Goal: Find specific page/section: Find specific page/section

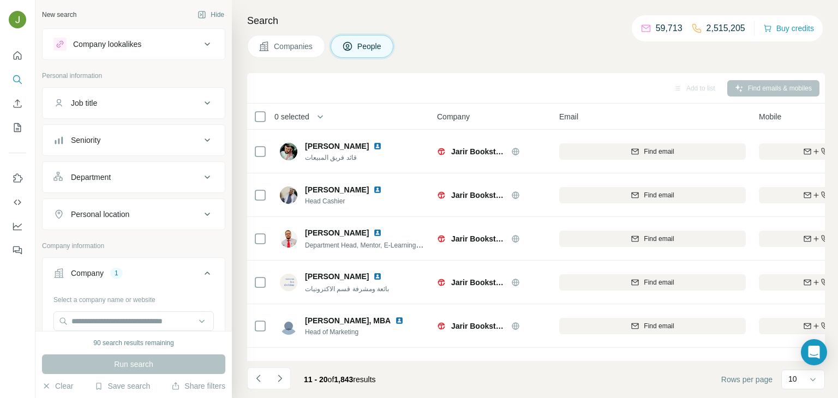
scroll to position [66, 0]
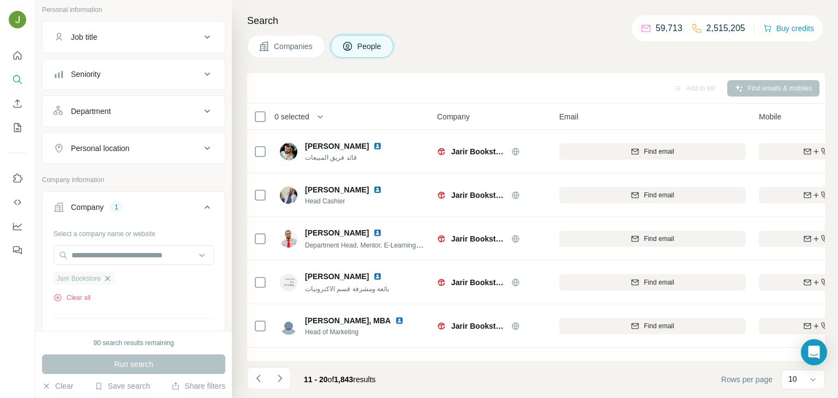
click at [111, 277] on icon "button" at bounding box center [107, 278] width 9 height 9
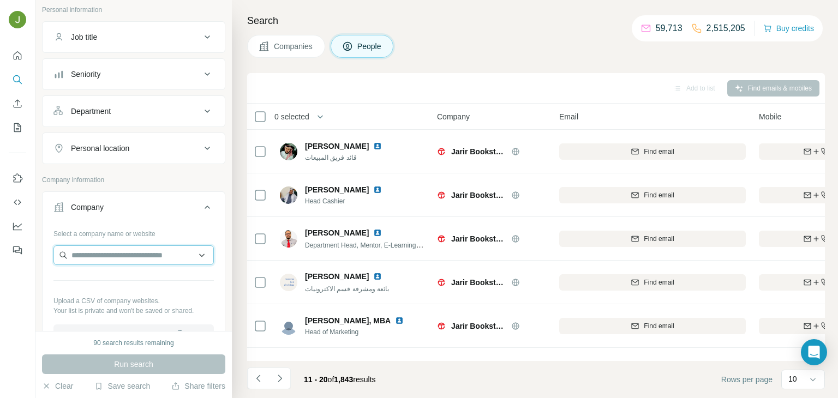
click at [96, 254] on input "text" at bounding box center [133, 256] width 160 height 20
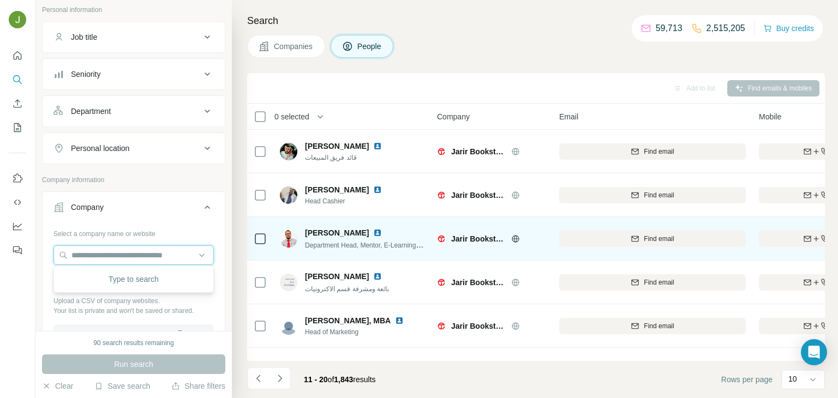
scroll to position [205, 0]
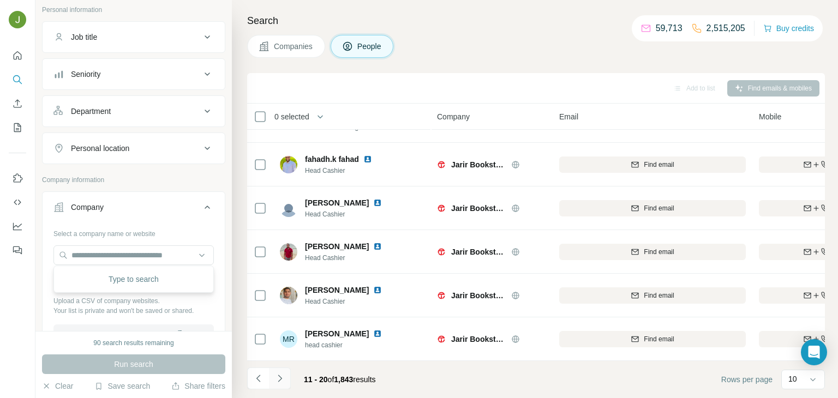
click at [279, 374] on icon "Navigate to next page" at bounding box center [279, 378] width 11 height 11
click at [281, 375] on icon "Navigate to next page" at bounding box center [279, 378] width 11 height 11
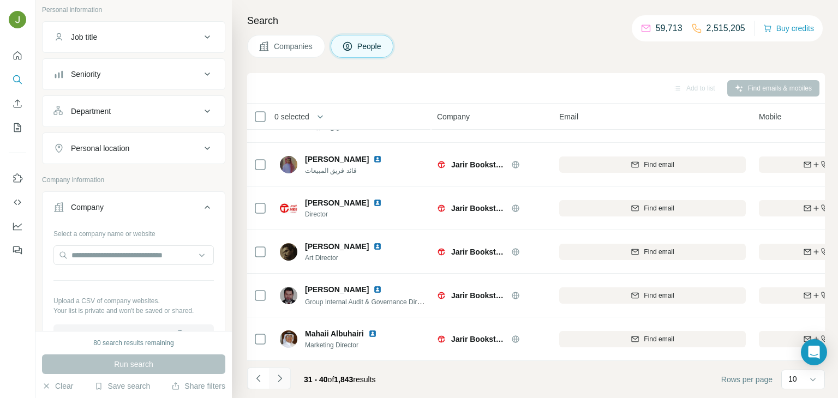
click at [284, 374] on icon "Navigate to next page" at bounding box center [279, 378] width 11 height 11
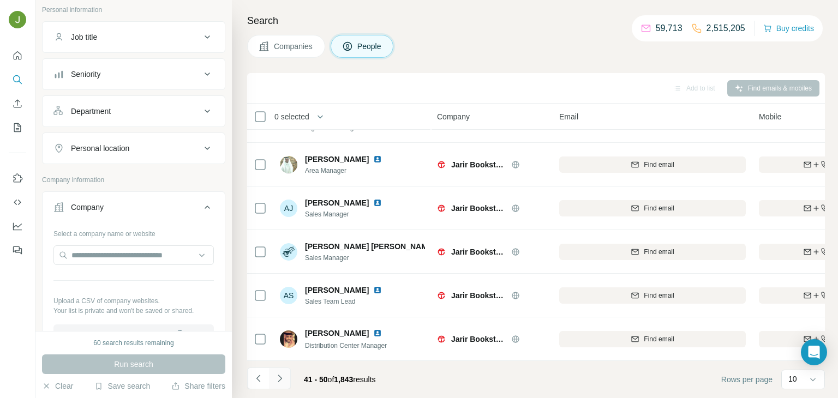
click at [284, 374] on icon "Navigate to next page" at bounding box center [279, 378] width 11 height 11
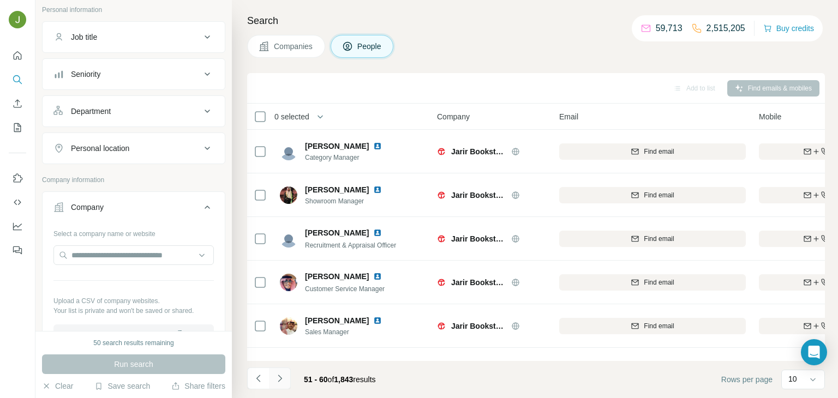
click at [281, 380] on icon "Navigate to next page" at bounding box center [279, 378] width 11 height 11
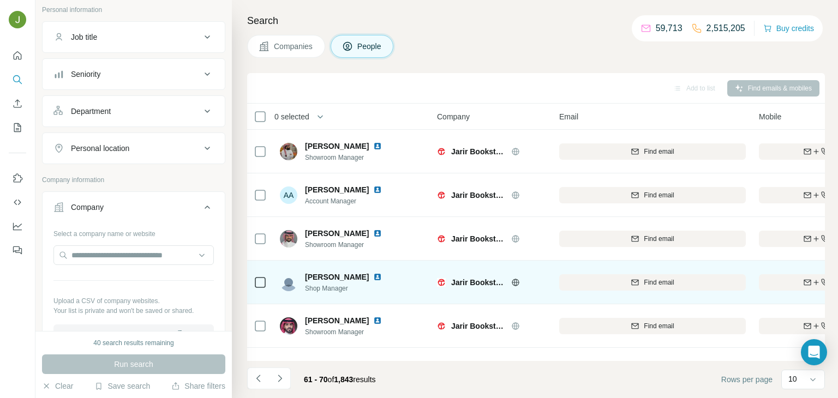
scroll to position [205, 0]
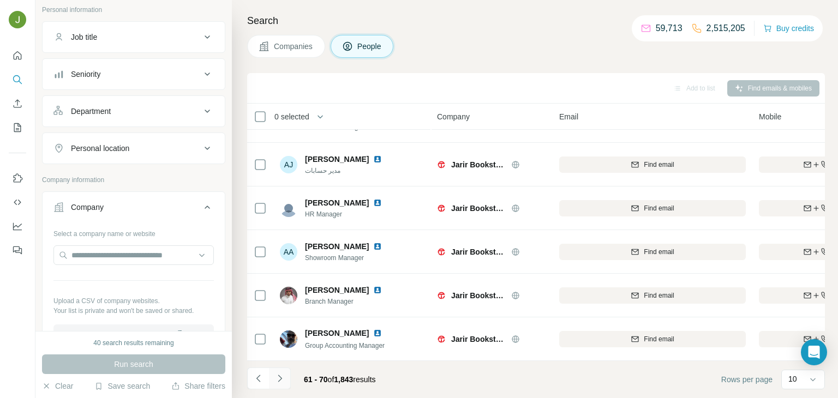
click at [284, 377] on icon "Navigate to next page" at bounding box center [279, 378] width 11 height 11
click at [282, 380] on icon "Navigate to next page" at bounding box center [279, 378] width 11 height 11
